Goal: Task Accomplishment & Management: Use online tool/utility

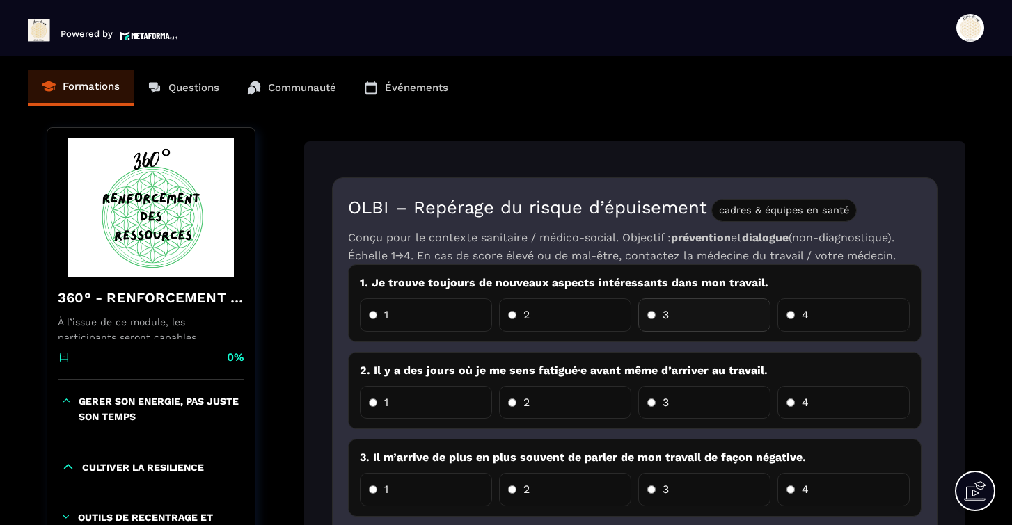
click at [678, 310] on label "3" at bounding box center [704, 315] width 132 height 33
click at [560, 387] on label "2" at bounding box center [565, 402] width 132 height 33
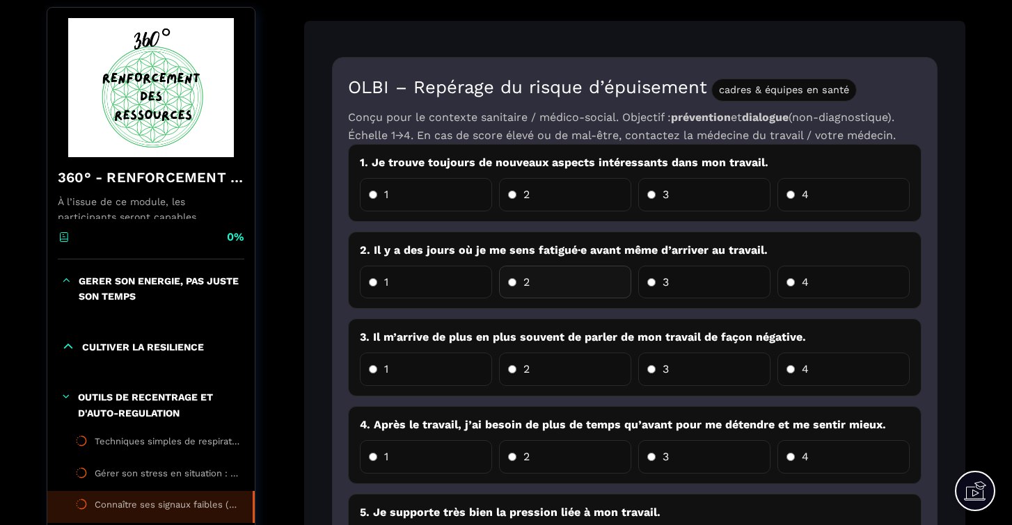
scroll to position [177, 0]
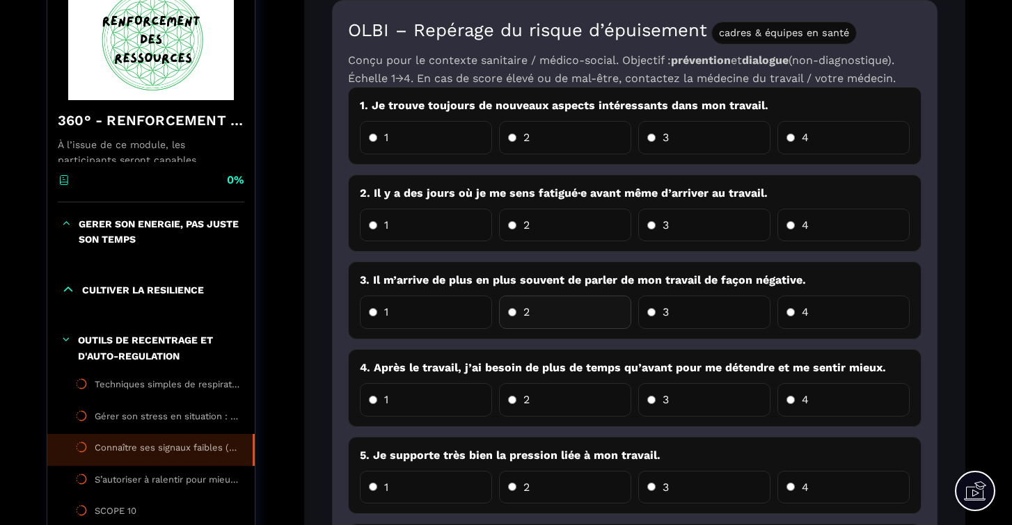
click at [555, 301] on label "2" at bounding box center [565, 312] width 132 height 33
click at [559, 397] on label "2" at bounding box center [565, 399] width 132 height 33
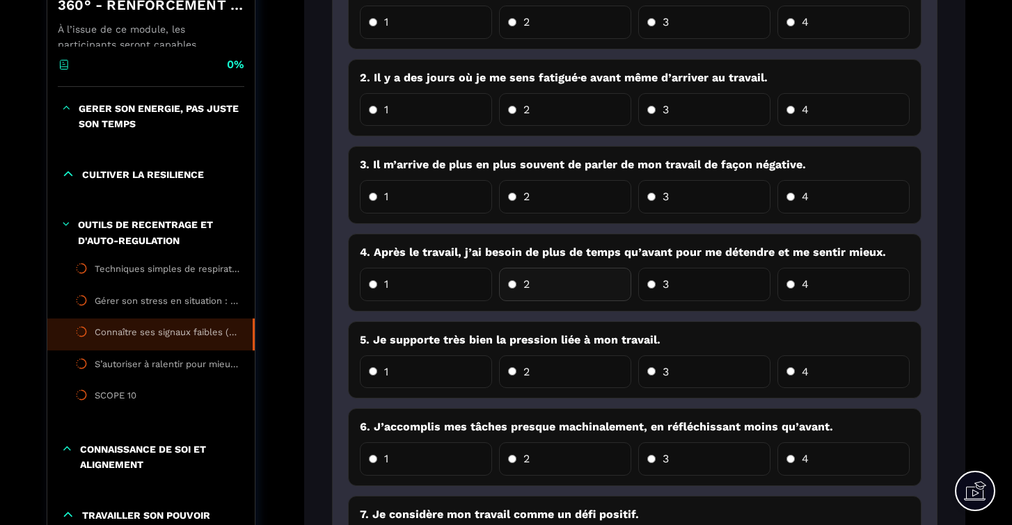
scroll to position [363, 0]
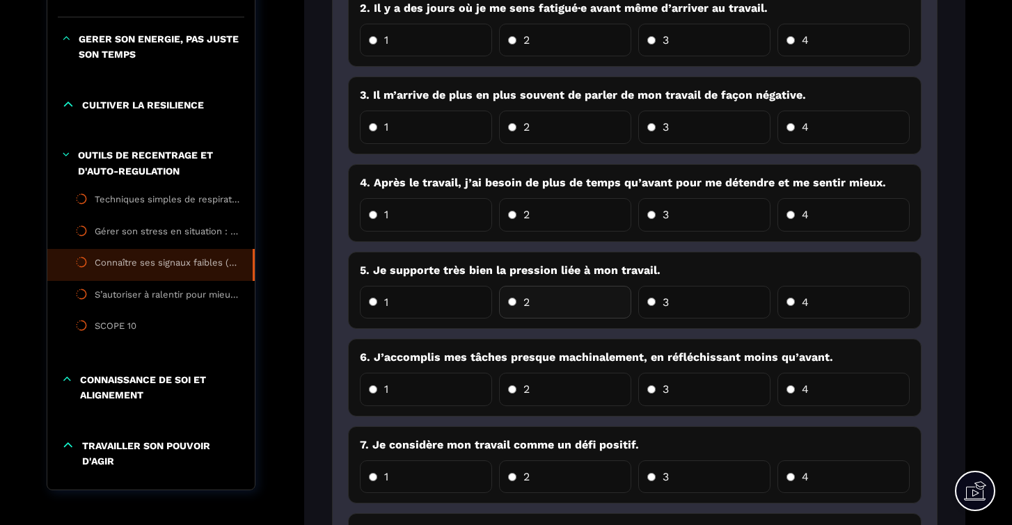
click at [562, 299] on label "2" at bounding box center [565, 302] width 132 height 33
click at [564, 388] on label "2" at bounding box center [565, 389] width 132 height 33
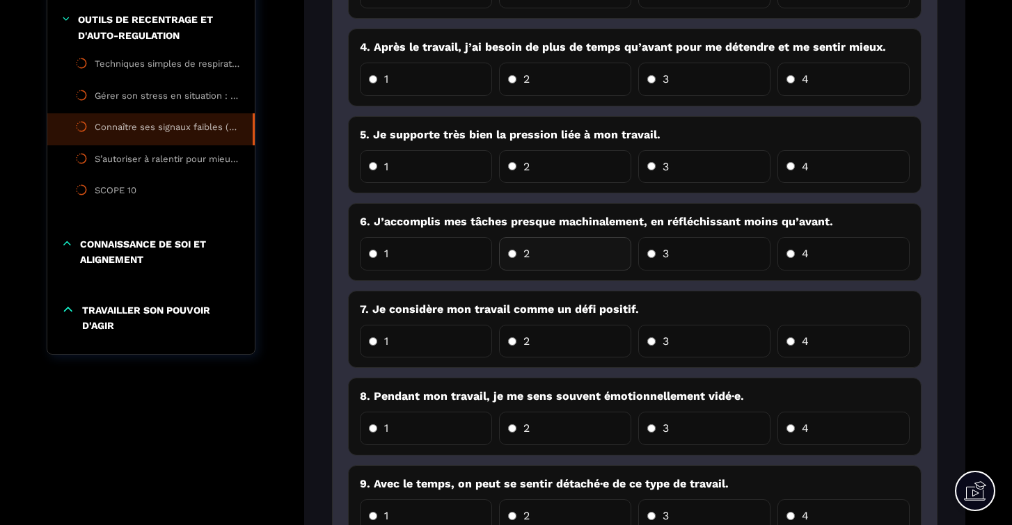
scroll to position [512, 0]
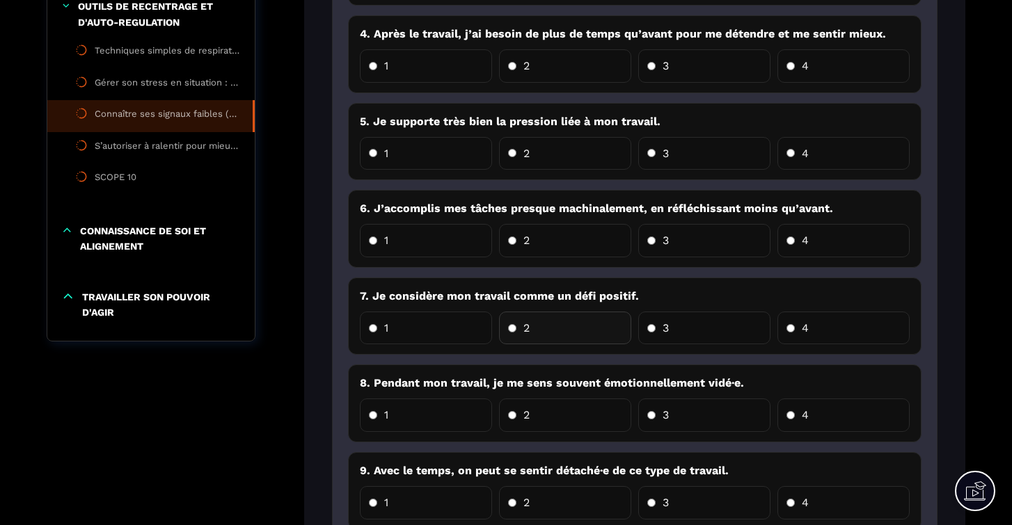
click at [558, 323] on label "2" at bounding box center [565, 328] width 132 height 33
click at [569, 406] on label "2" at bounding box center [565, 415] width 132 height 33
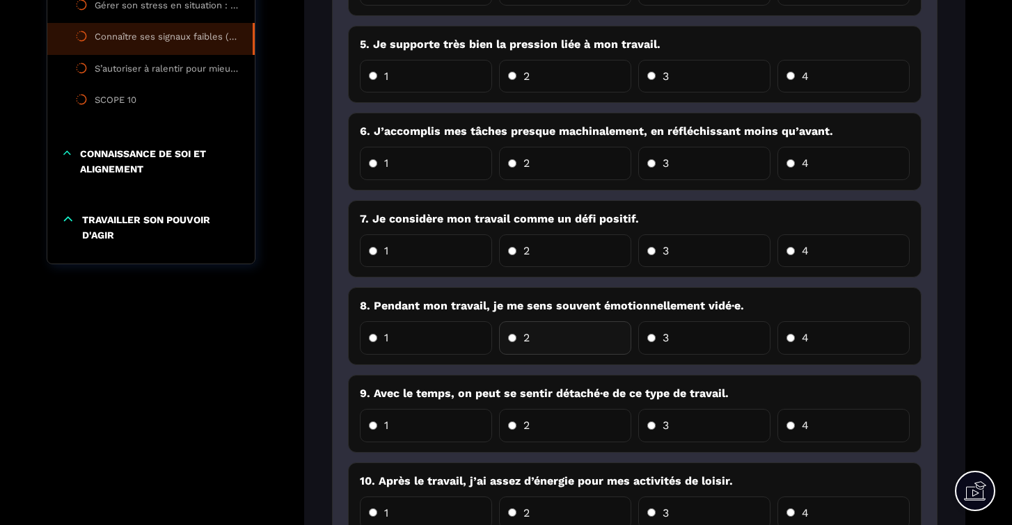
scroll to position [642, 0]
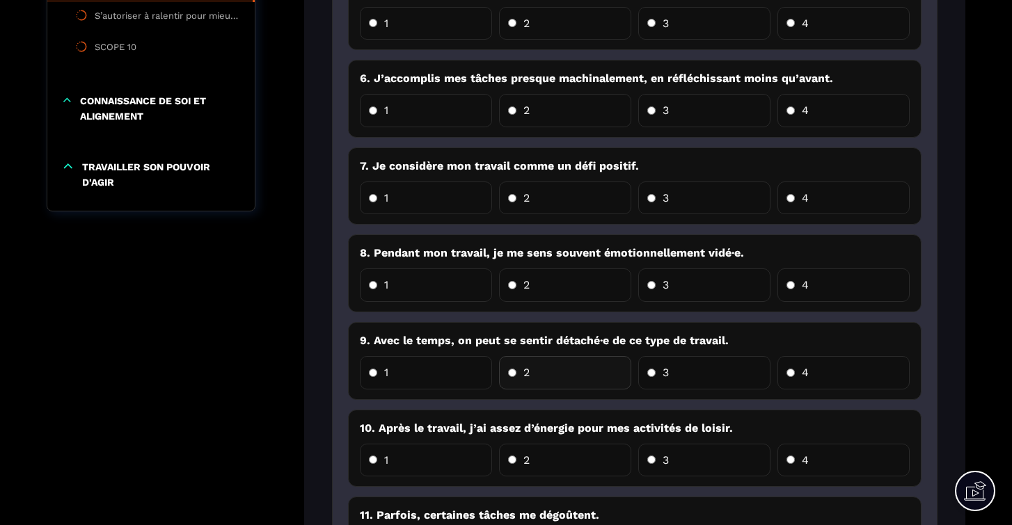
click at [571, 364] on label "2" at bounding box center [565, 372] width 132 height 33
click at [566, 455] on label "2" at bounding box center [565, 460] width 132 height 33
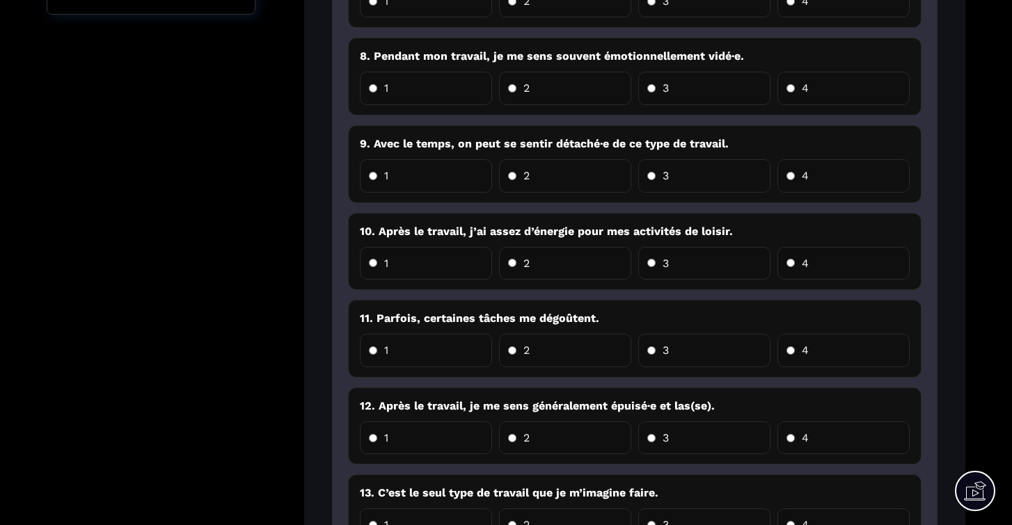
scroll to position [846, 0]
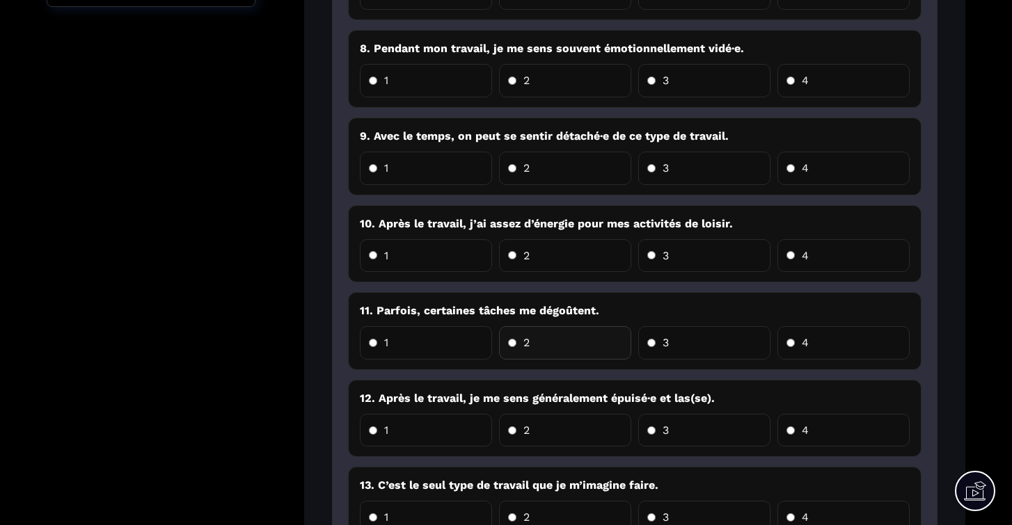
click at [578, 341] on label "2" at bounding box center [565, 342] width 132 height 33
click at [578, 425] on label "2" at bounding box center [565, 430] width 132 height 33
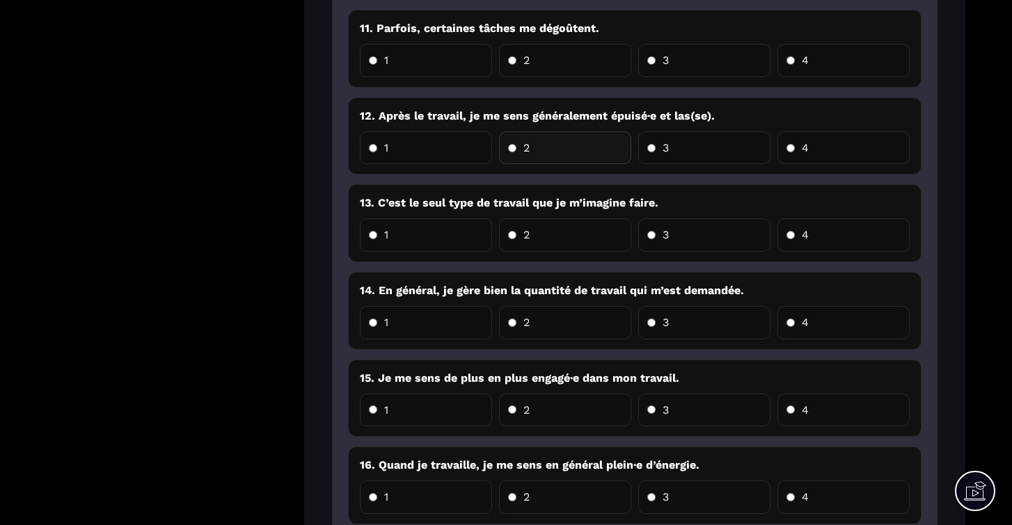
scroll to position [1195, 0]
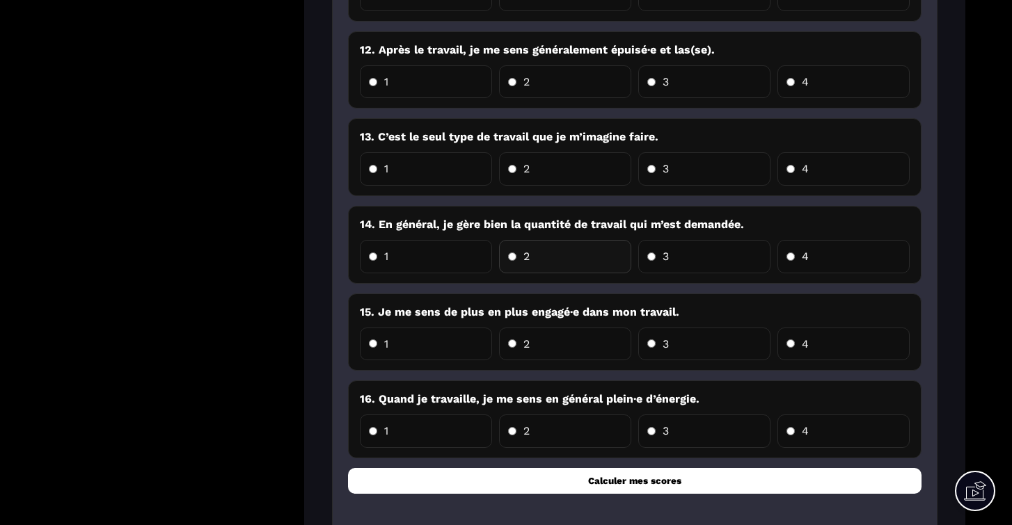
click at [586, 245] on label "2" at bounding box center [565, 256] width 132 height 33
click at [585, 330] on label "2" at bounding box center [565, 344] width 132 height 33
click at [585, 427] on label "2" at bounding box center [565, 431] width 132 height 33
click at [626, 473] on button "Calculer mes scores" at bounding box center [634, 481] width 573 height 26
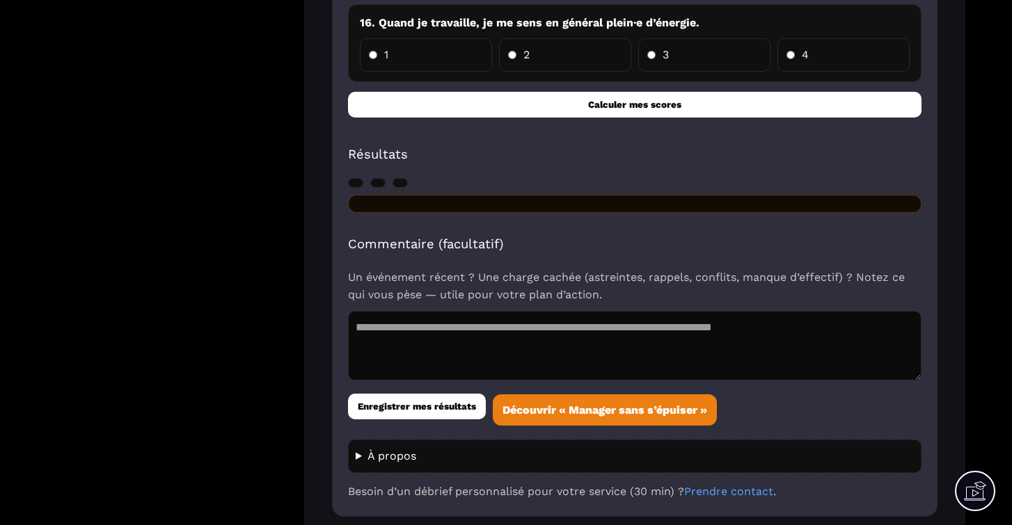
scroll to position [1578, 0]
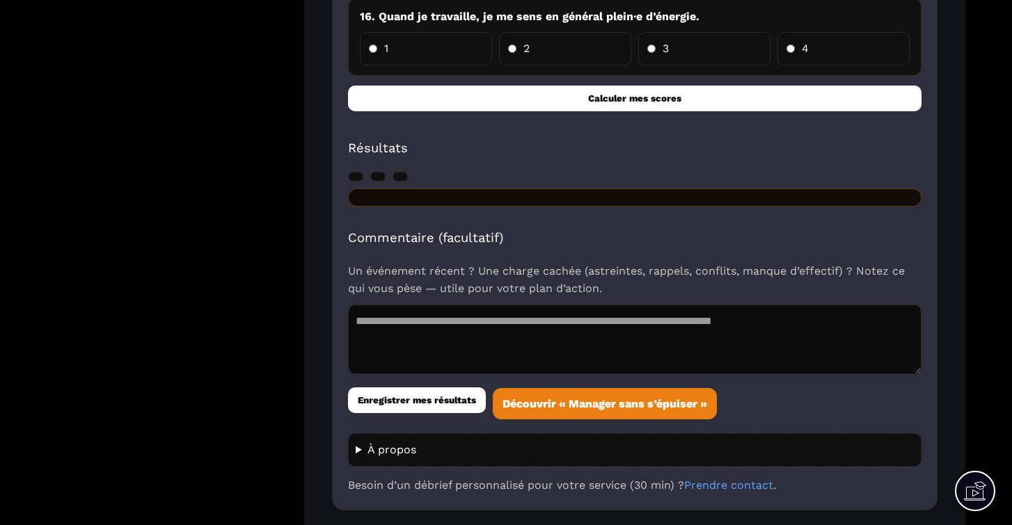
click at [658, 91] on button "Calculer mes scores" at bounding box center [634, 99] width 573 height 26
click at [401, 389] on button "Enregistrer mes résultats" at bounding box center [417, 401] width 138 height 26
click at [457, 189] on div at bounding box center [634, 198] width 573 height 18
click at [381, 138] on h2 "Résultats" at bounding box center [634, 148] width 573 height 20
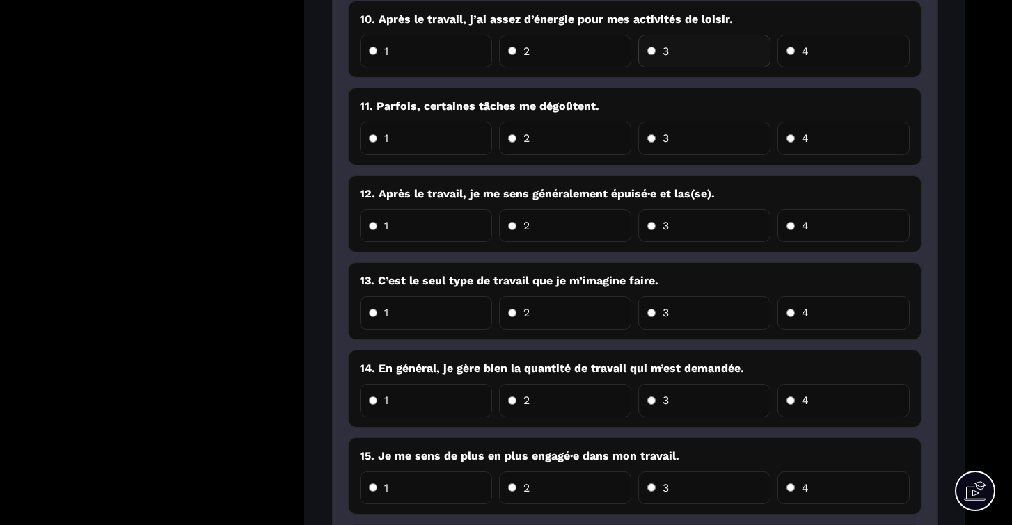
scroll to position [1080, 0]
